Goal: Task Accomplishment & Management: Complete application form

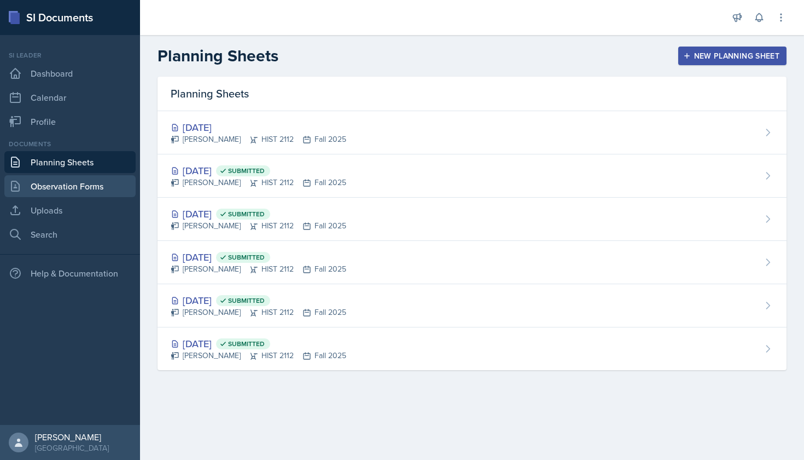
click at [77, 180] on link "Observation Forms" at bounding box center [69, 186] width 131 height 22
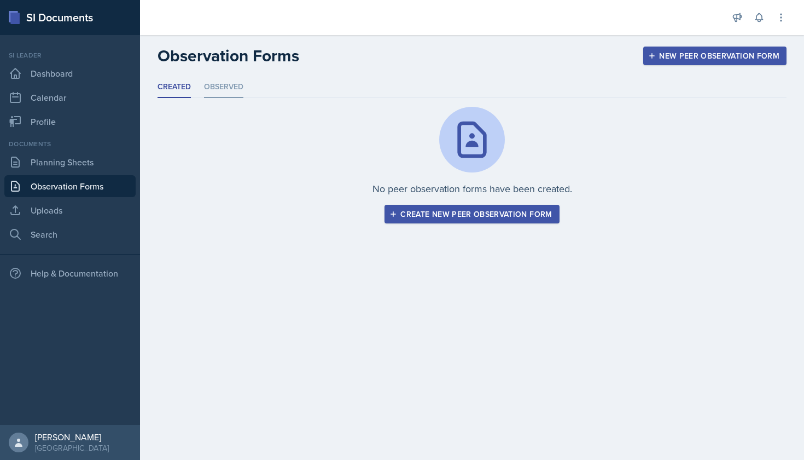
click at [218, 86] on li "Observed" at bounding box center [223, 87] width 39 height 21
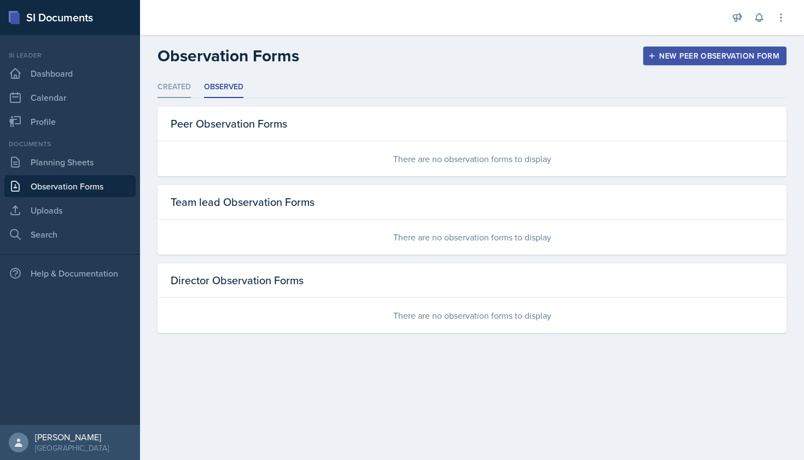
click at [189, 88] on li "Created" at bounding box center [174, 87] width 33 height 21
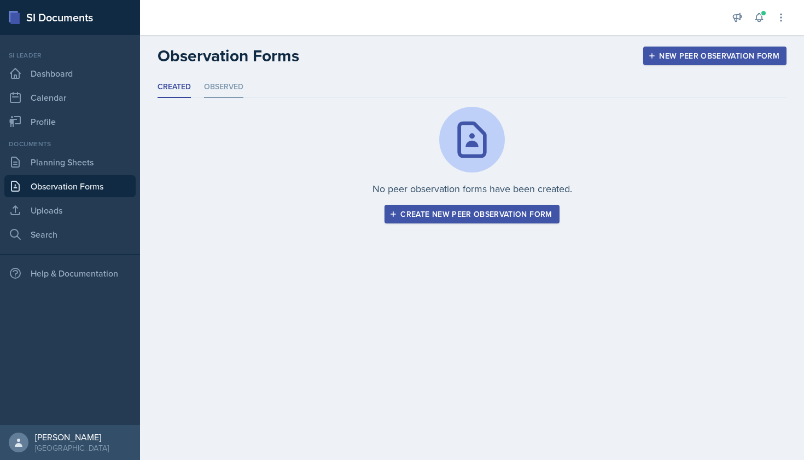
click at [241, 84] on li "Observed" at bounding box center [223, 87] width 39 height 21
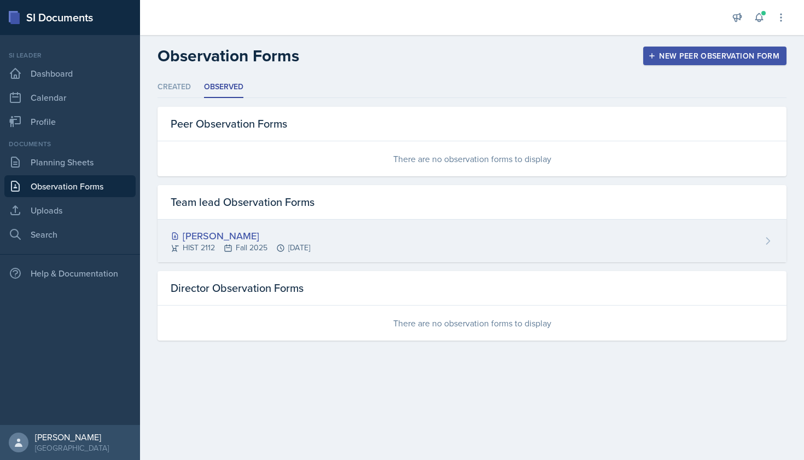
click at [225, 231] on div "[PERSON_NAME]" at bounding box center [241, 235] width 140 height 15
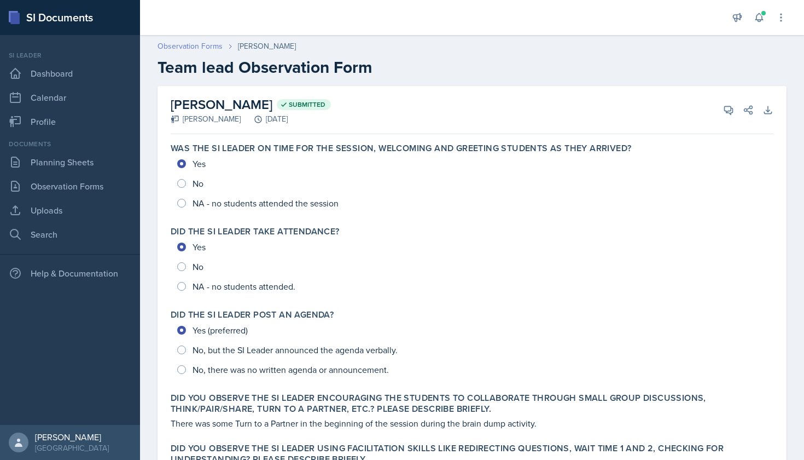
click at [210, 49] on link "Observation Forms" at bounding box center [190, 45] width 65 height 11
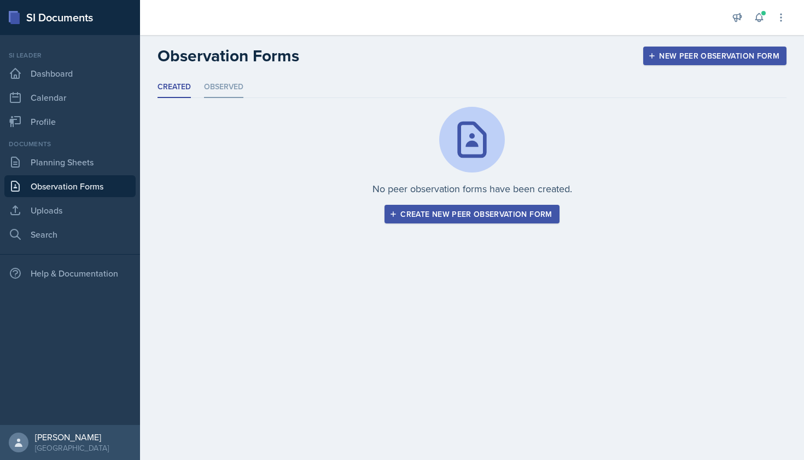
click at [234, 88] on li "Observed" at bounding box center [223, 87] width 39 height 21
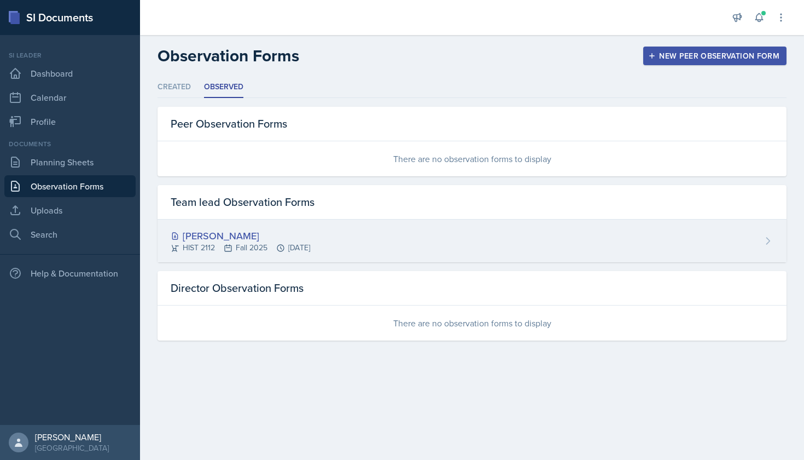
click at [239, 232] on div "[PERSON_NAME]" at bounding box center [241, 235] width 140 height 15
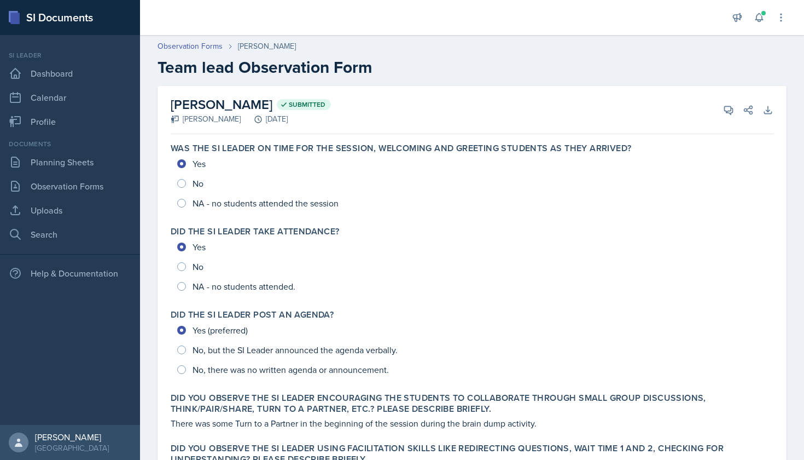
scroll to position [28, 0]
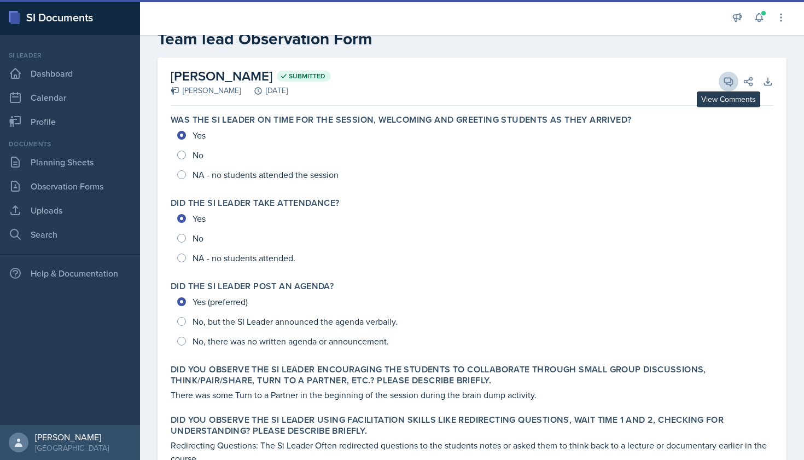
click at [726, 76] on icon at bounding box center [728, 81] width 11 height 11
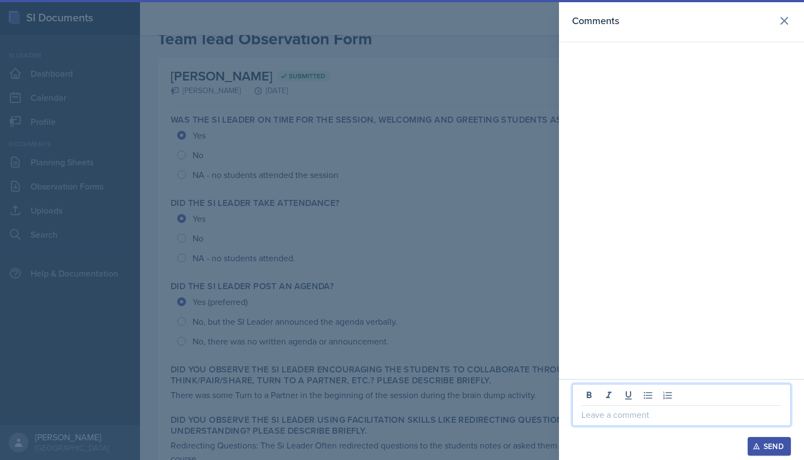
click at [612, 420] on p at bounding box center [682, 414] width 200 height 13
click at [755, 441] on button "Send" at bounding box center [769, 446] width 43 height 19
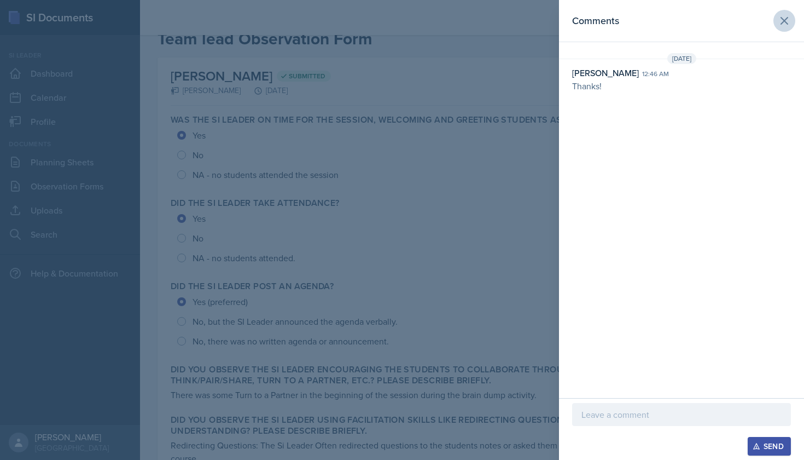
click at [782, 18] on icon at bounding box center [785, 21] width 7 height 7
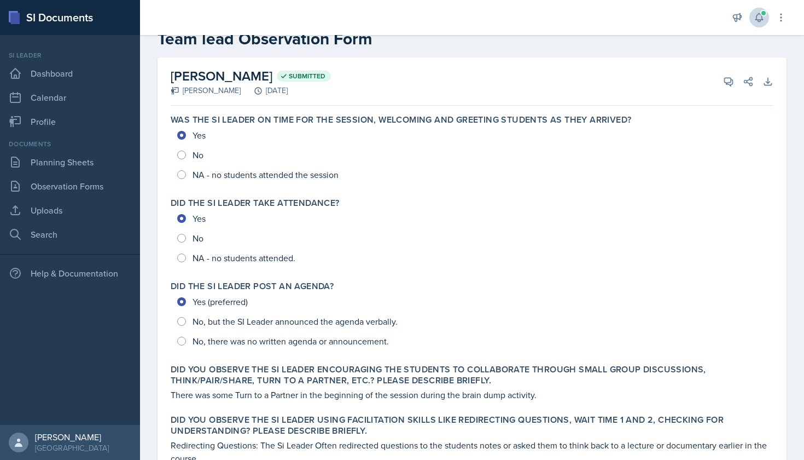
click at [756, 20] on icon at bounding box center [759, 18] width 7 height 8
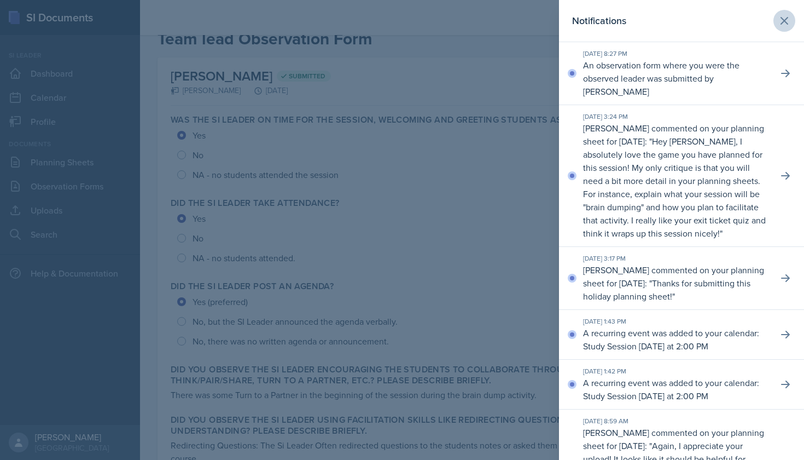
click at [782, 18] on icon at bounding box center [785, 21] width 7 height 7
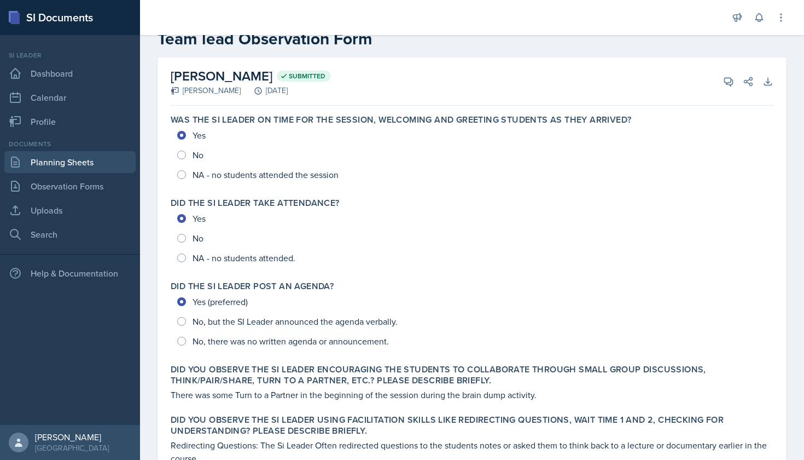
click at [72, 171] on link "Planning Sheets" at bounding box center [69, 162] width 131 height 22
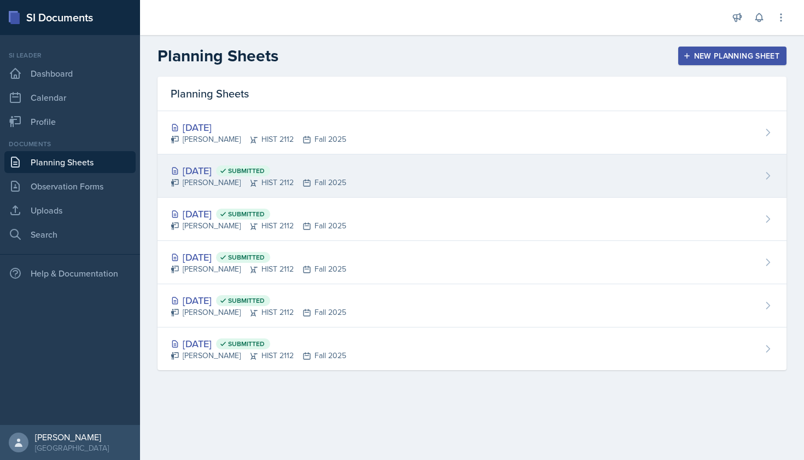
click at [210, 162] on div "[DATE] Submitted [PERSON_NAME] HIST 2112 Fall 2025" at bounding box center [472, 175] width 629 height 43
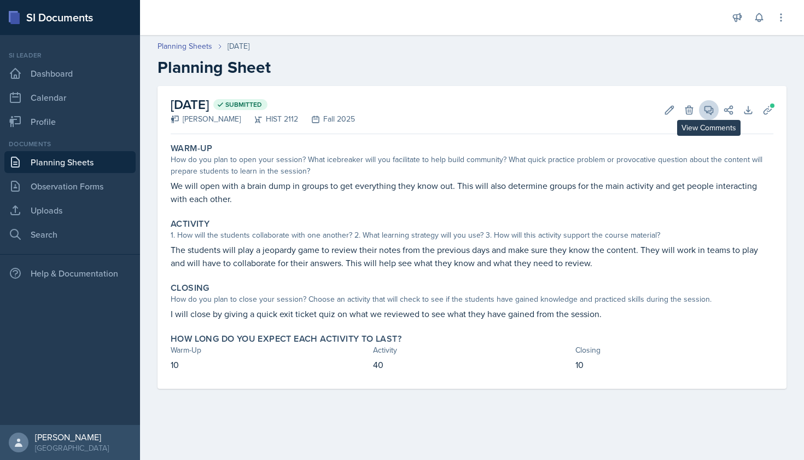
click at [707, 105] on icon at bounding box center [709, 110] width 11 height 11
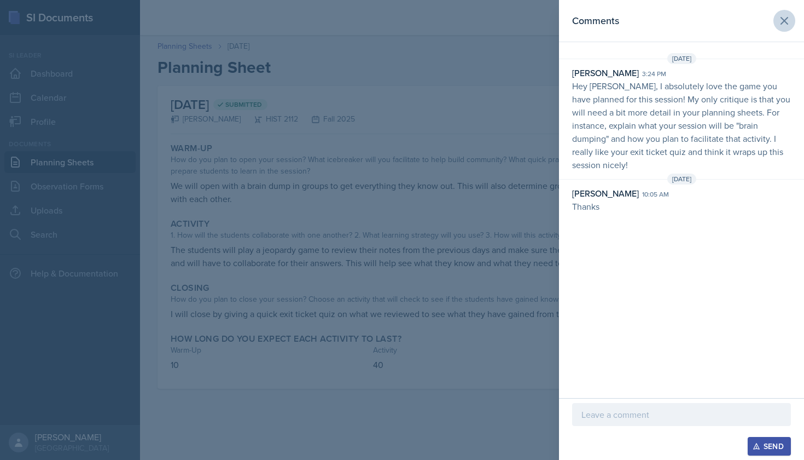
click at [784, 27] on button at bounding box center [785, 21] width 22 height 22
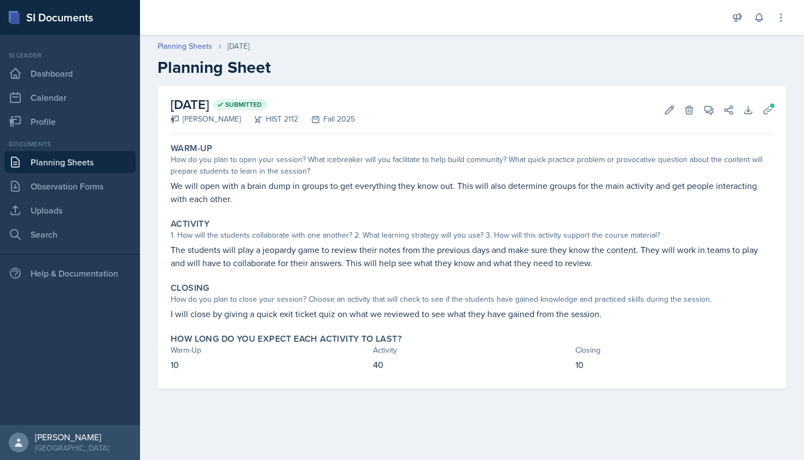
click at [75, 163] on link "Planning Sheets" at bounding box center [69, 162] width 131 height 22
